Goal: Task Accomplishment & Management: Manage account settings

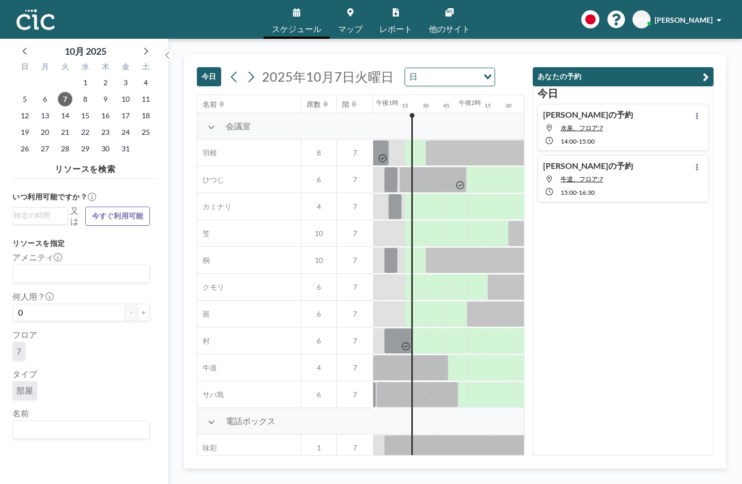
scroll to position [0, 1074]
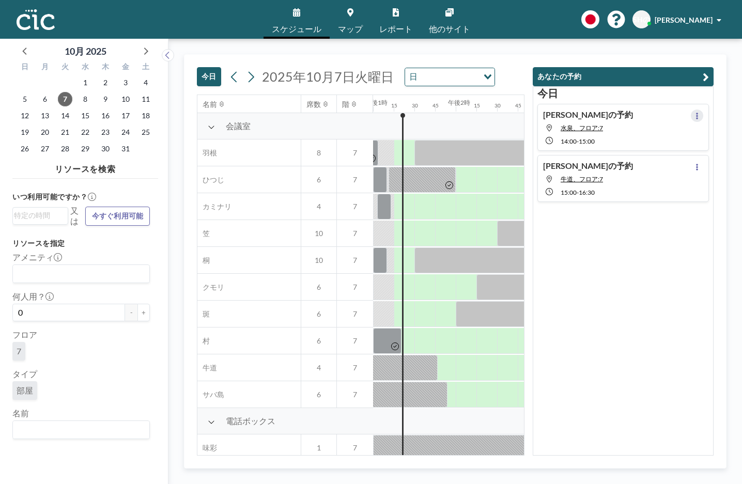
click at [696, 116] on icon at bounding box center [697, 116] width 2 height 7
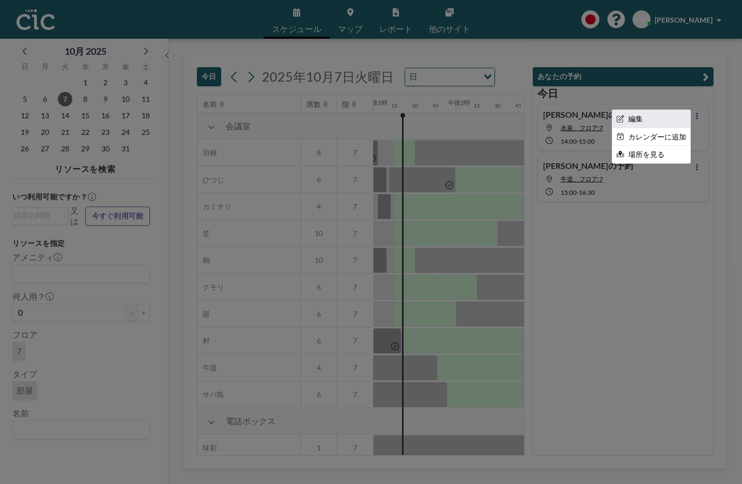
click at [635, 122] on font "編集" at bounding box center [635, 118] width 14 height 9
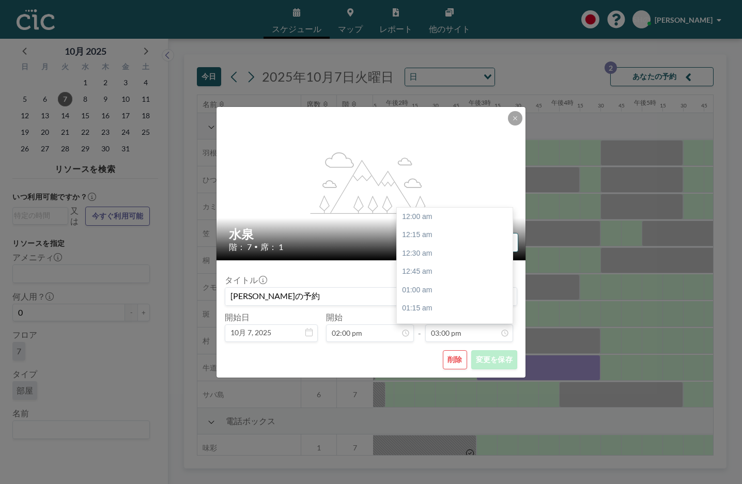
scroll to position [1103, 0]
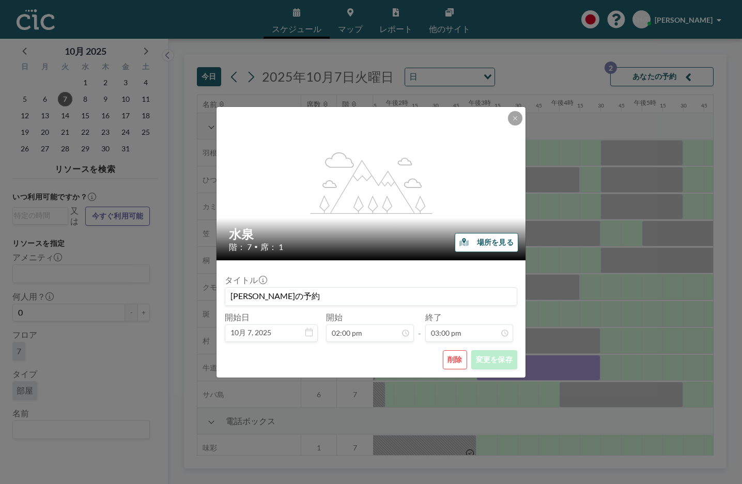
click at [452, 358] on button "削除" at bounding box center [455, 359] width 24 height 19
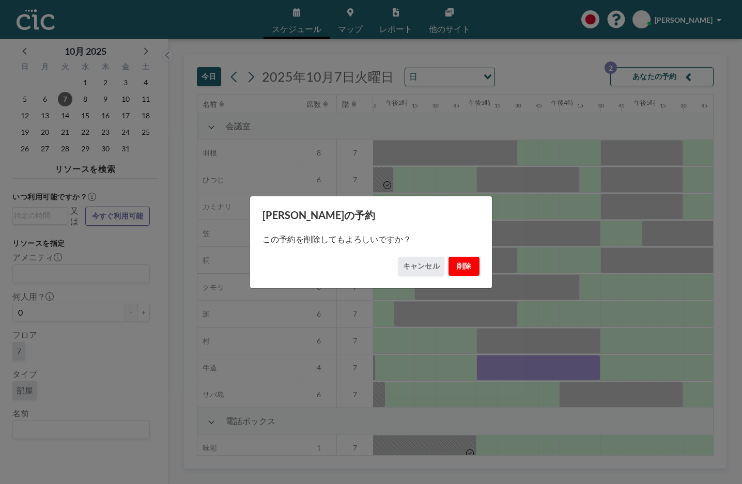
click at [464, 267] on font "削除" at bounding box center [464, 266] width 15 height 10
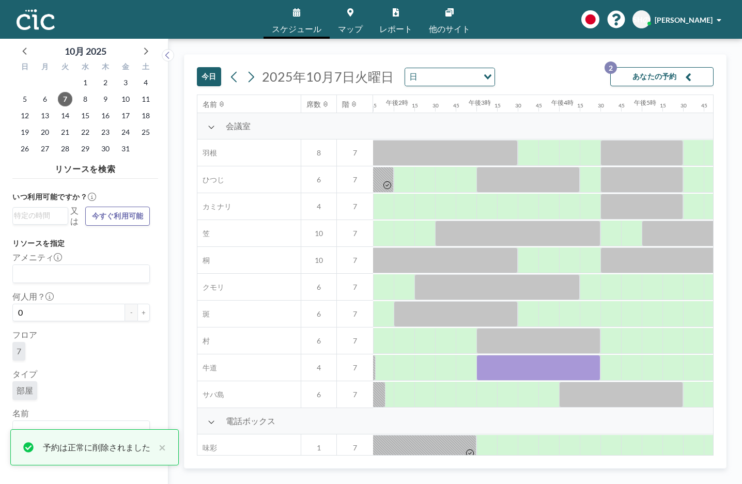
click at [639, 74] on font "あなたの予約" at bounding box center [654, 77] width 44 height 10
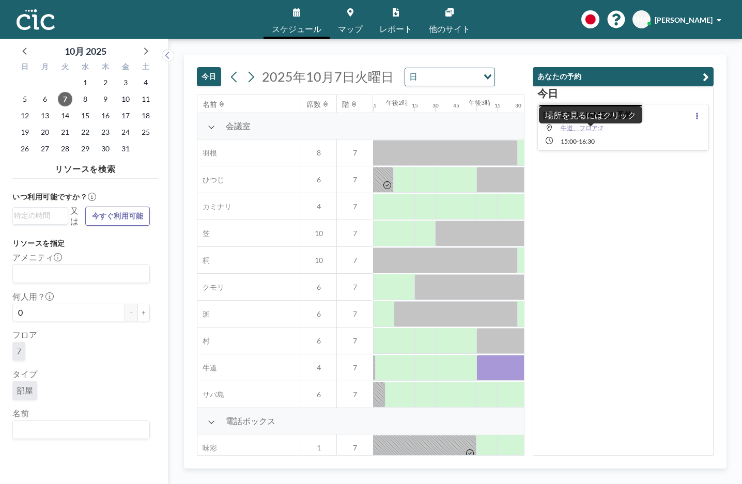
click at [594, 131] on span "牛道、フロア:7" at bounding box center [581, 128] width 42 height 8
